Goal: Book appointment/travel/reservation

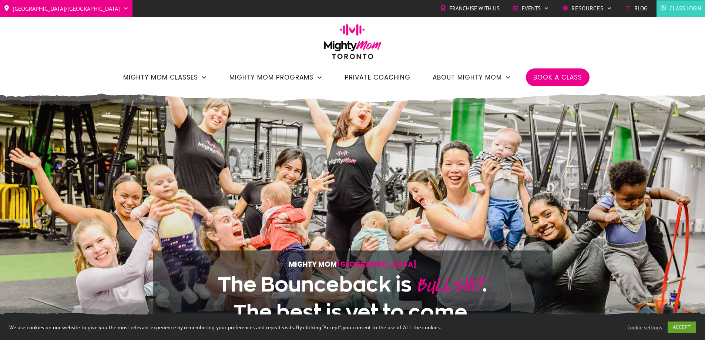
click at [675, 11] on span "Class Login" at bounding box center [686, 8] width 32 height 11
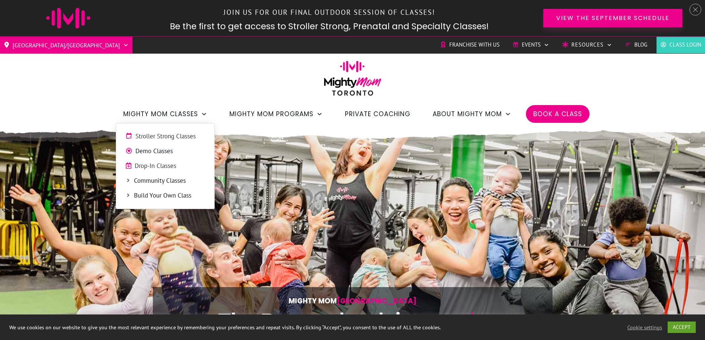
click at [185, 135] on span "Stroller Strong Classes" at bounding box center [171, 137] width 70 height 10
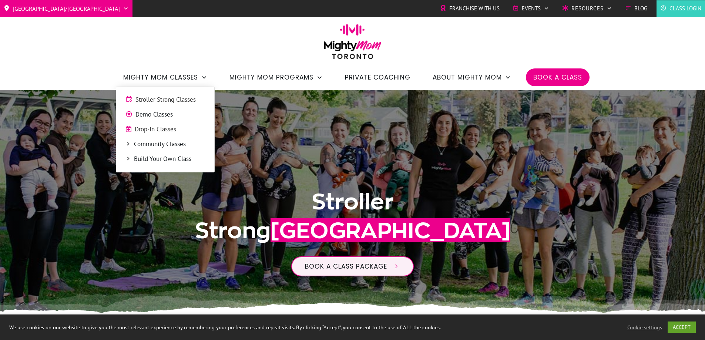
click at [150, 129] on span "Drop-In Classes" at bounding box center [170, 130] width 70 height 10
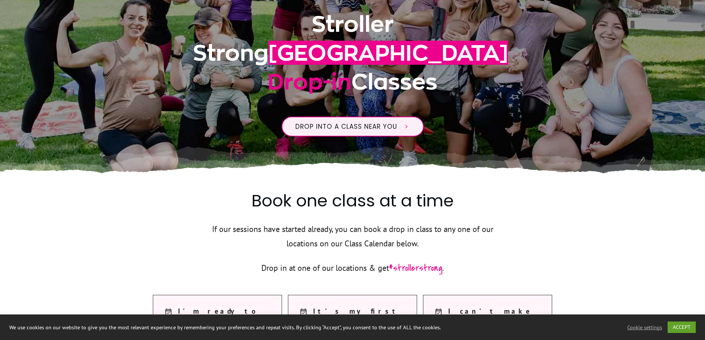
scroll to position [152, 0]
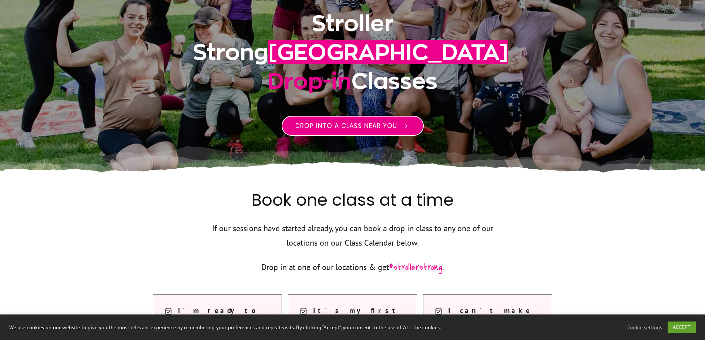
click at [301, 131] on link "Drop into a class near you" at bounding box center [353, 126] width 142 height 20
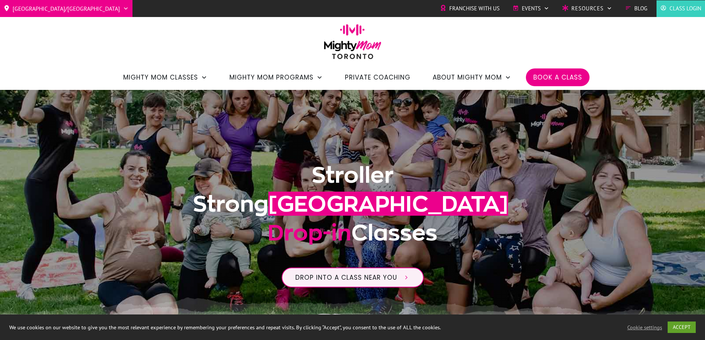
click at [692, 7] on span "Class Login" at bounding box center [686, 8] width 32 height 11
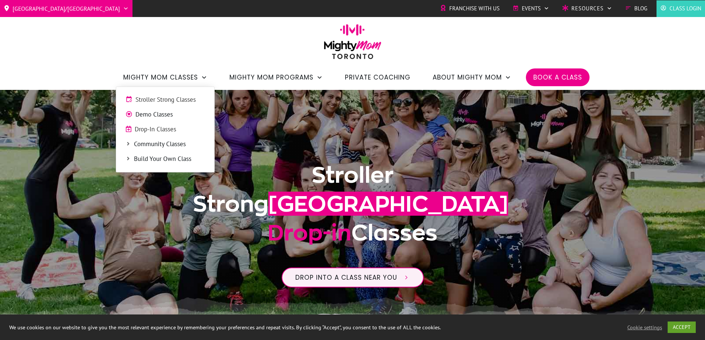
click at [147, 129] on span "Drop-In Classes" at bounding box center [170, 130] width 70 height 10
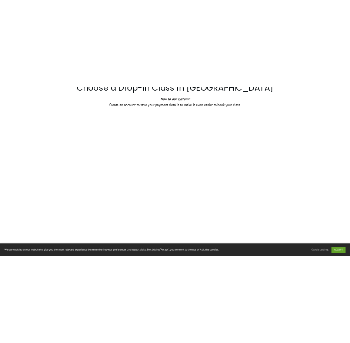
scroll to position [419, 0]
